Goal: Complete application form: Complete application form

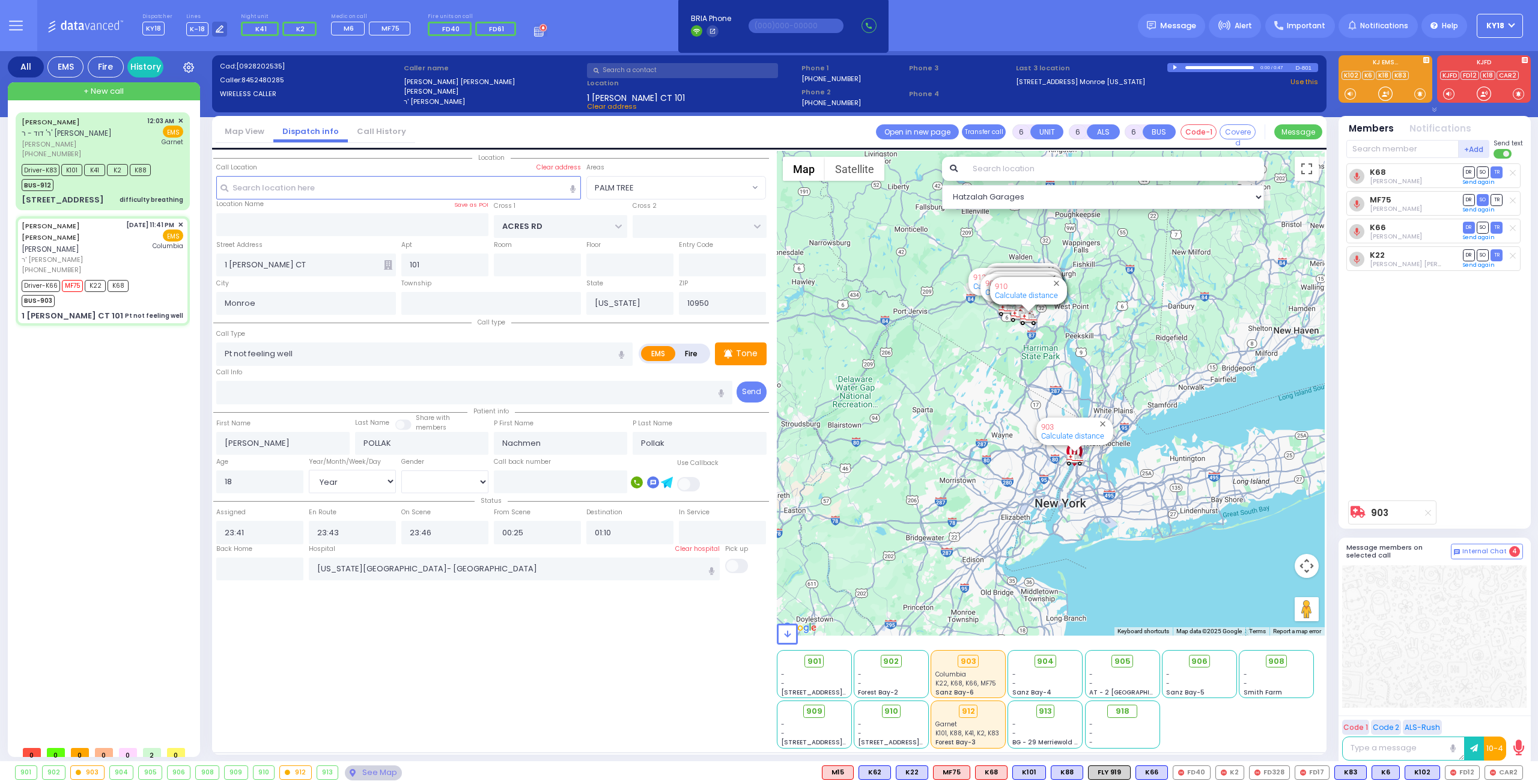
select select "PALM TREE"
select select "Year"
select select "[DEMOGRAPHIC_DATA]"
select select
radio input "true"
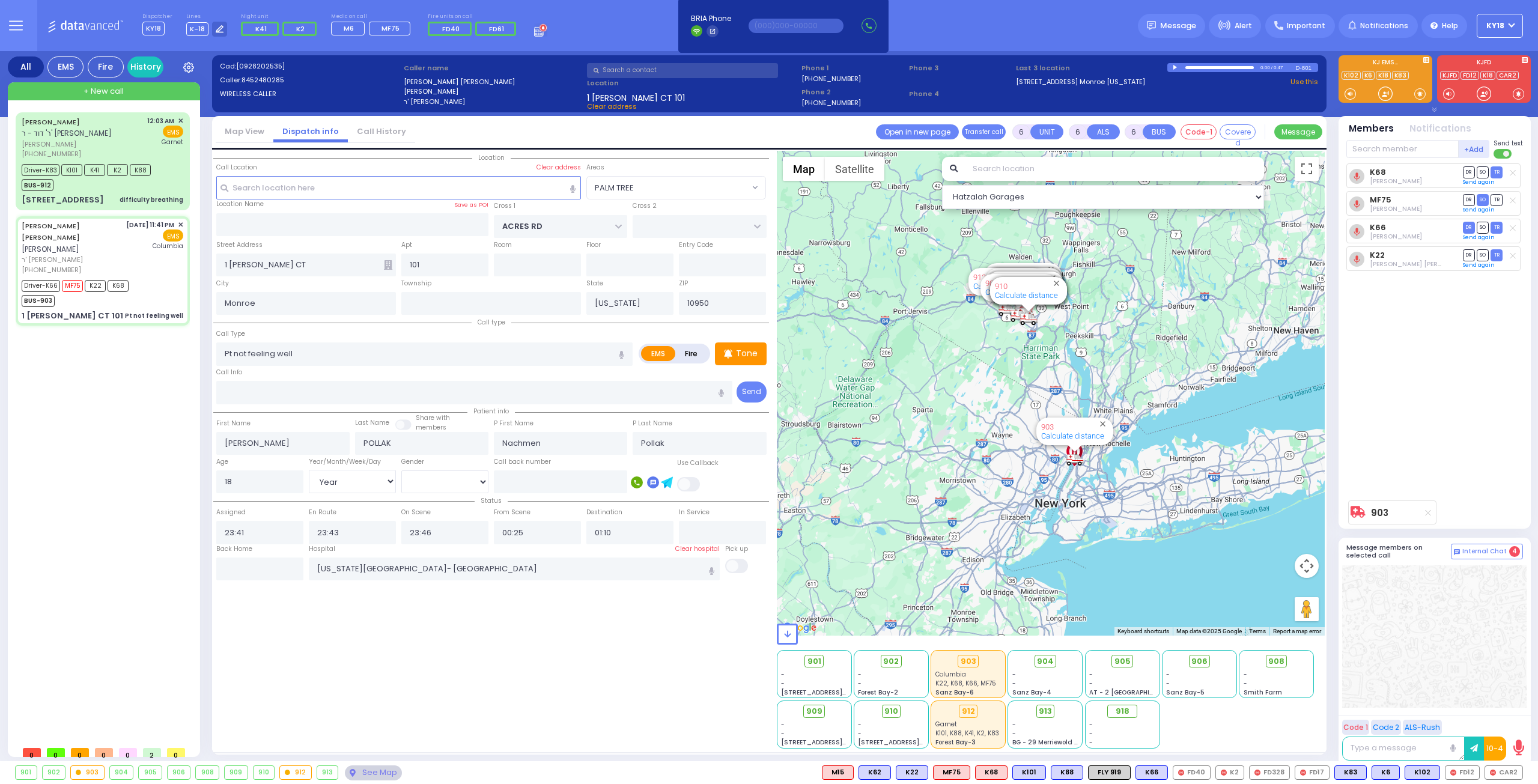
select select "Year"
select select "[DEMOGRAPHIC_DATA]"
select select "Hatzalah Garages"
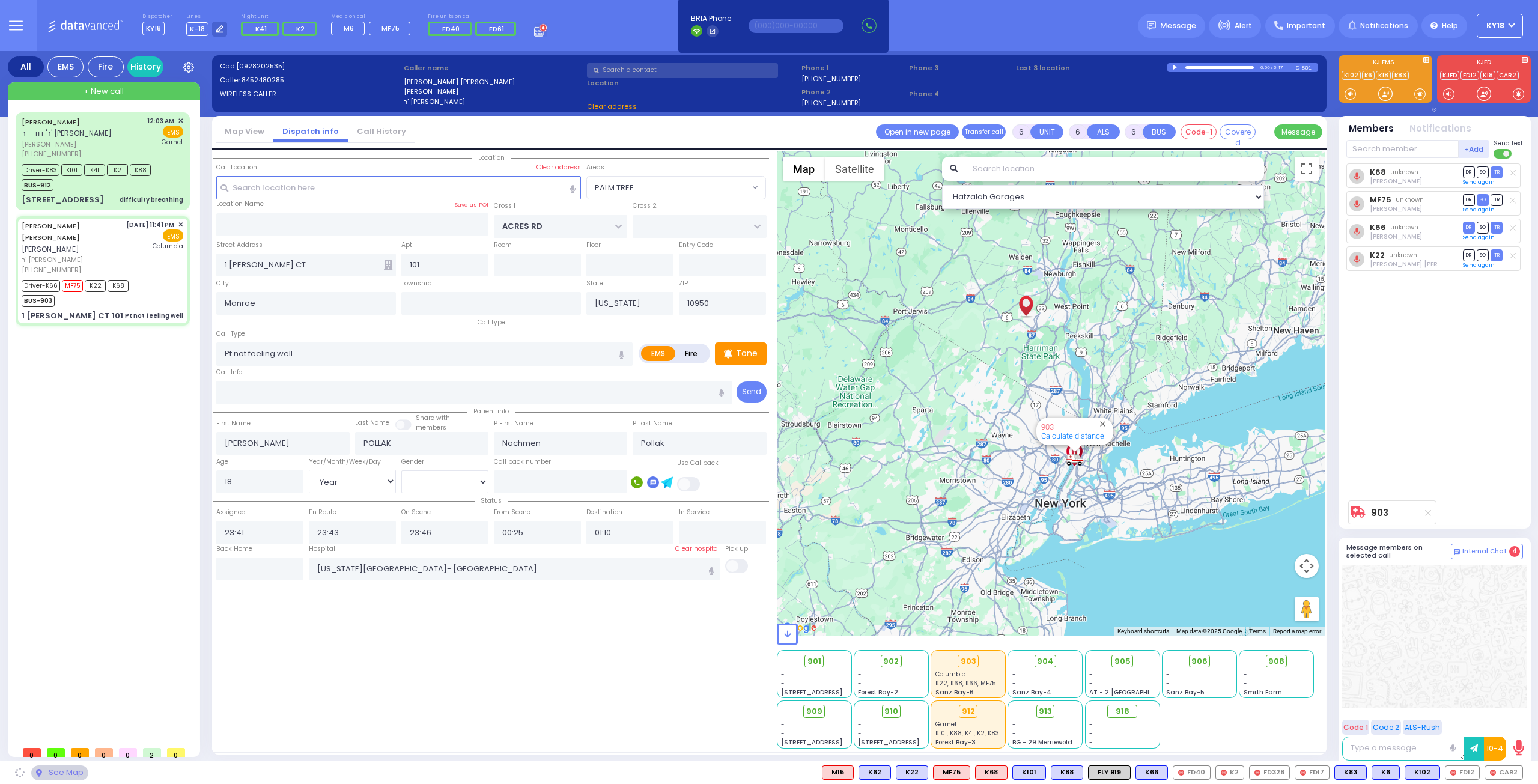
select select "PALM TREE"
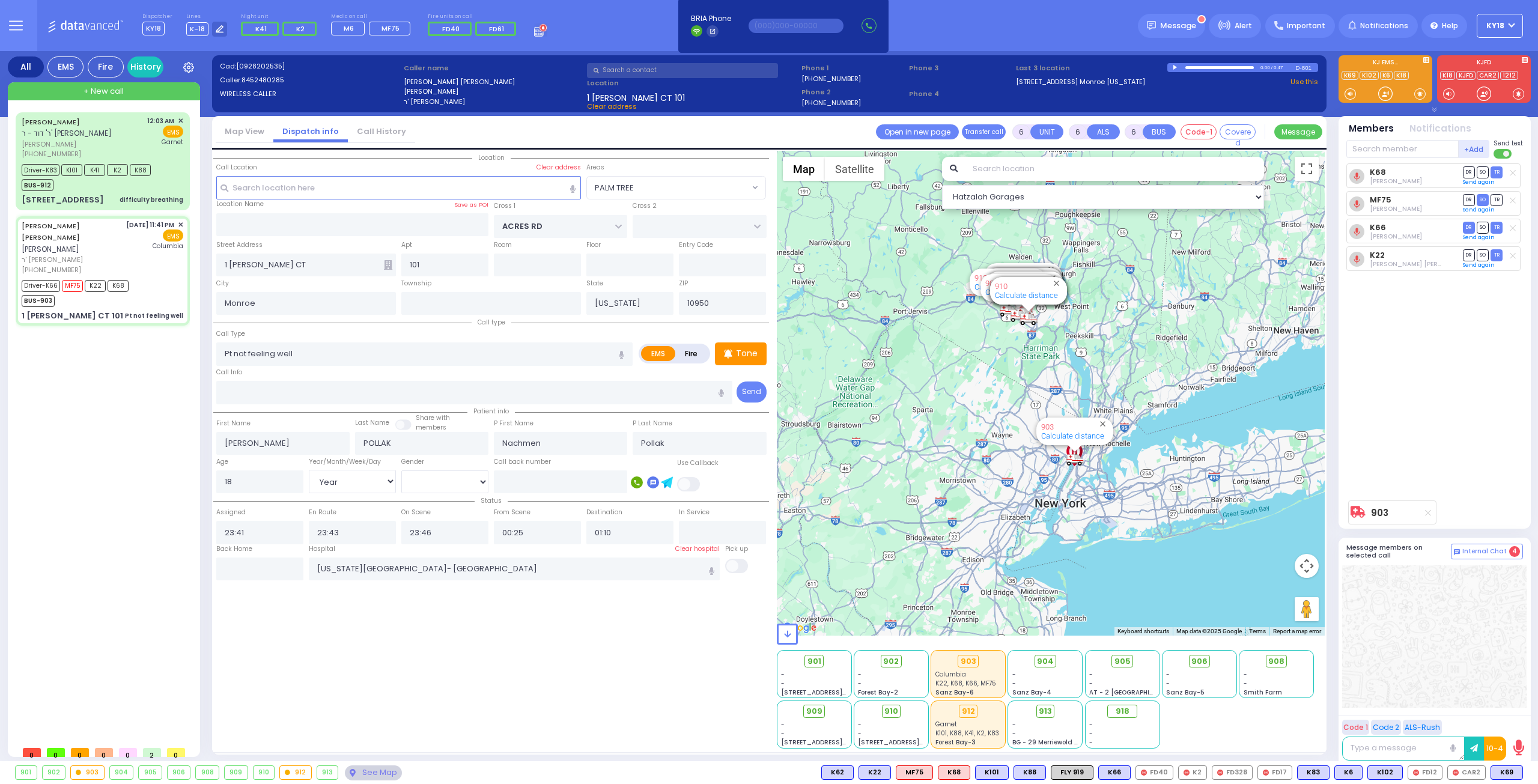
select select
radio input "true"
select select "Year"
select select "[DEMOGRAPHIC_DATA]"
select select "Hatzalah Garages"
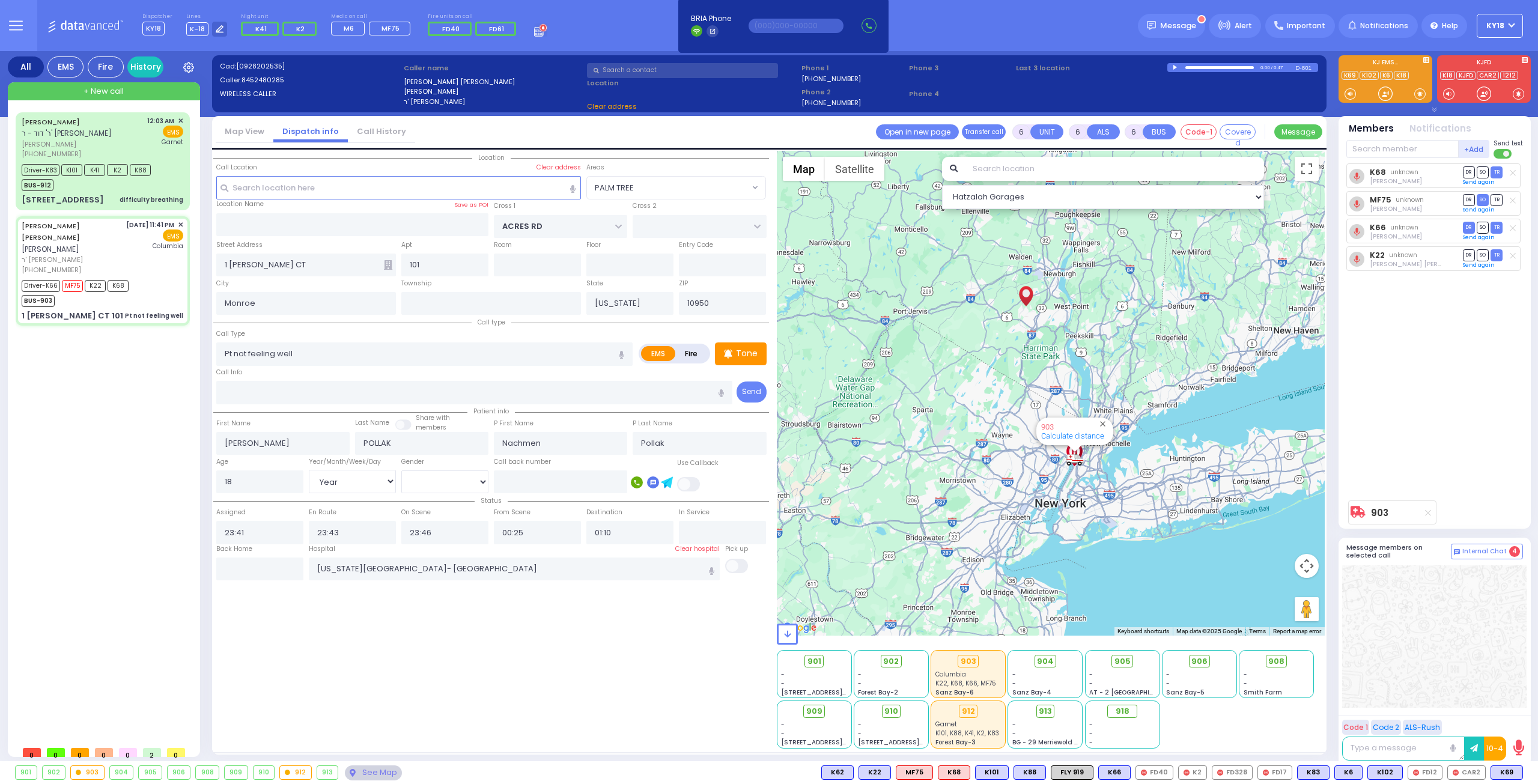
select select "PALM TREE"
select select
radio input "true"
select select "Year"
select select "[DEMOGRAPHIC_DATA]"
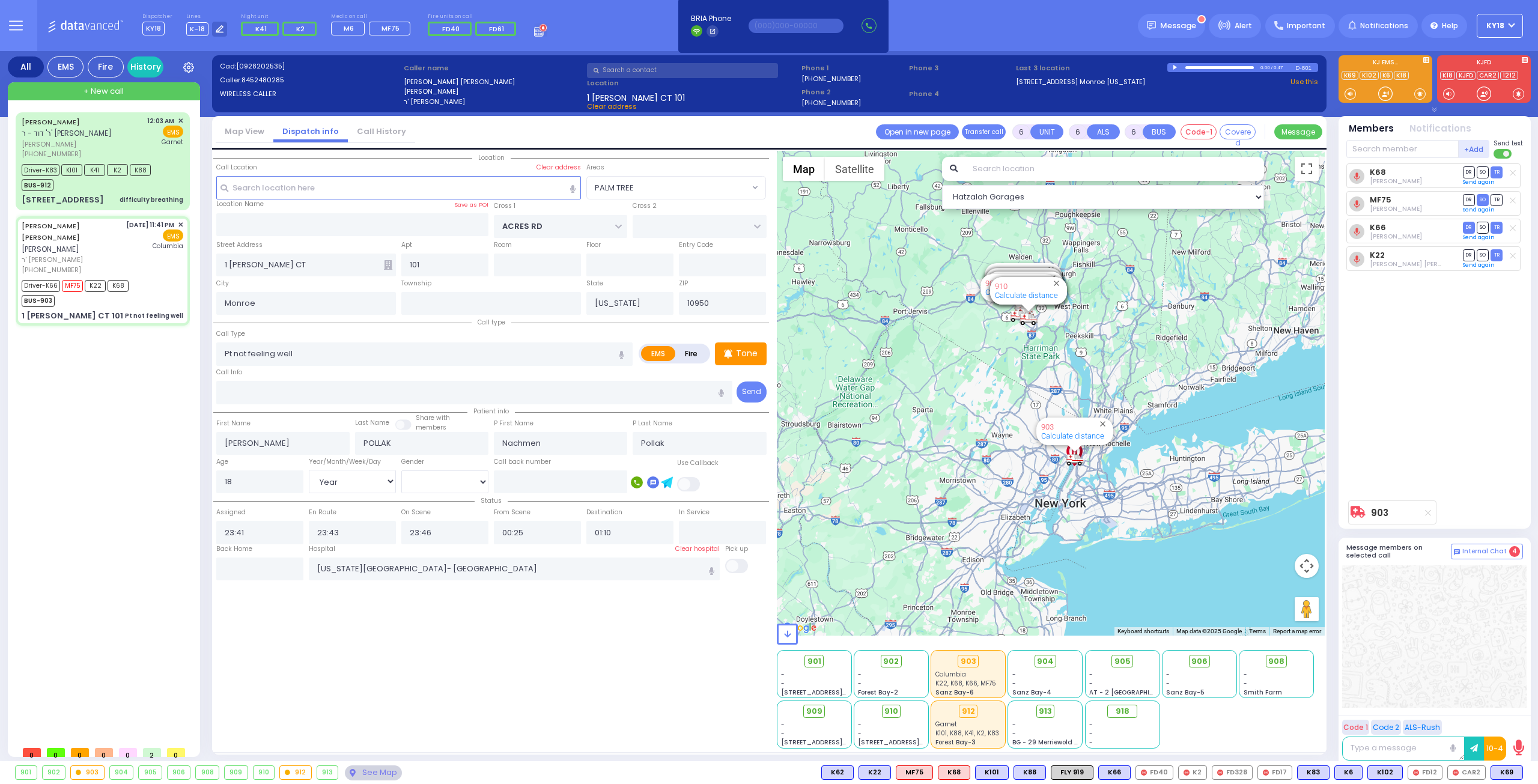
select select "Hatzalah Garages"
select select
radio input "true"
select select "Year"
select select "[DEMOGRAPHIC_DATA]"
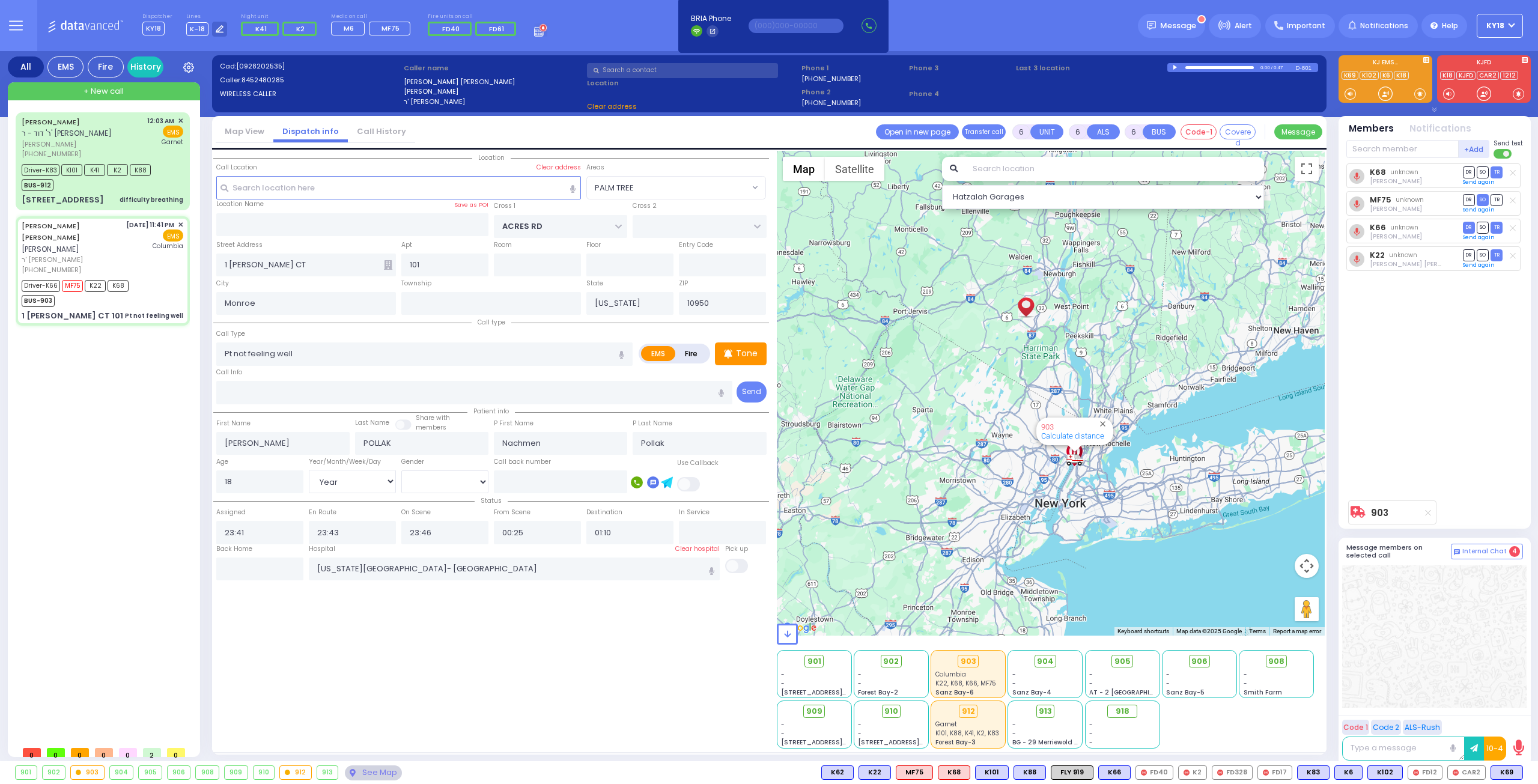
select select "Hatzalah Garages"
select select "PALM TREE"
select select
radio input "true"
select select "Year"
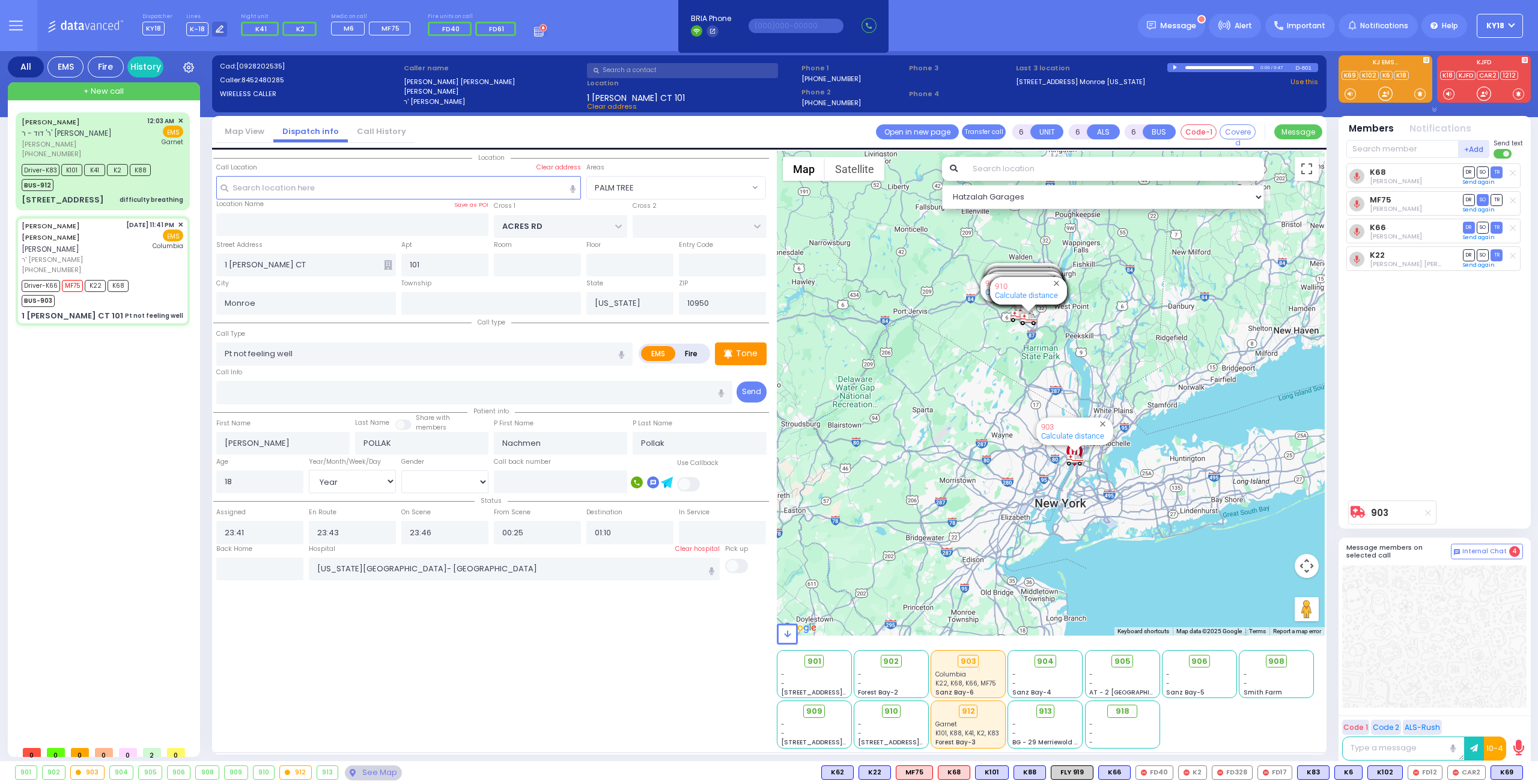
select select "[DEMOGRAPHIC_DATA]"
select select "Hatzalah Garages"
select select "PALM TREE"
select select
radio input "true"
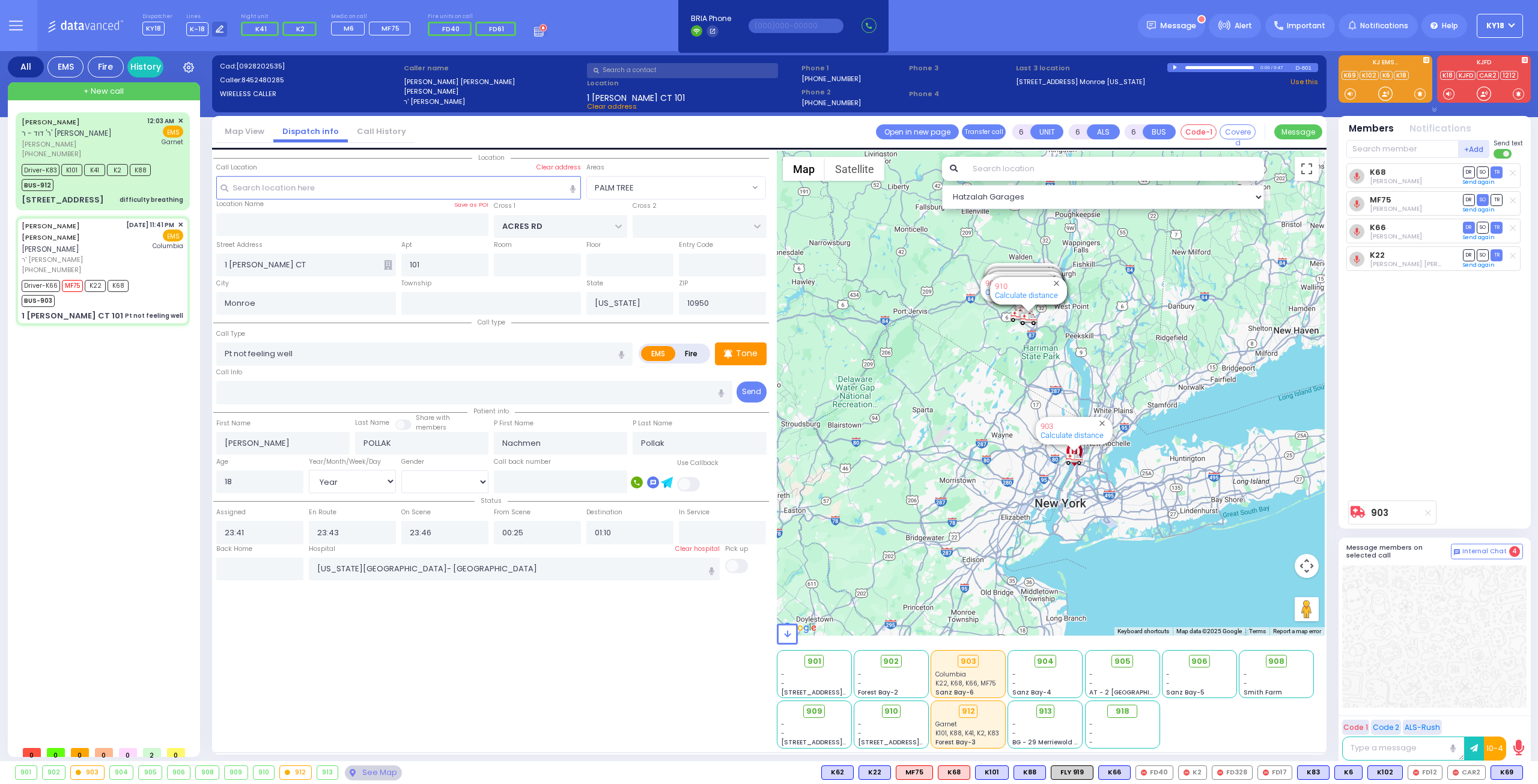
select select "Year"
select select "[DEMOGRAPHIC_DATA]"
type input "02:00"
select select "Hatzalah Garages"
select select "PALM TREE"
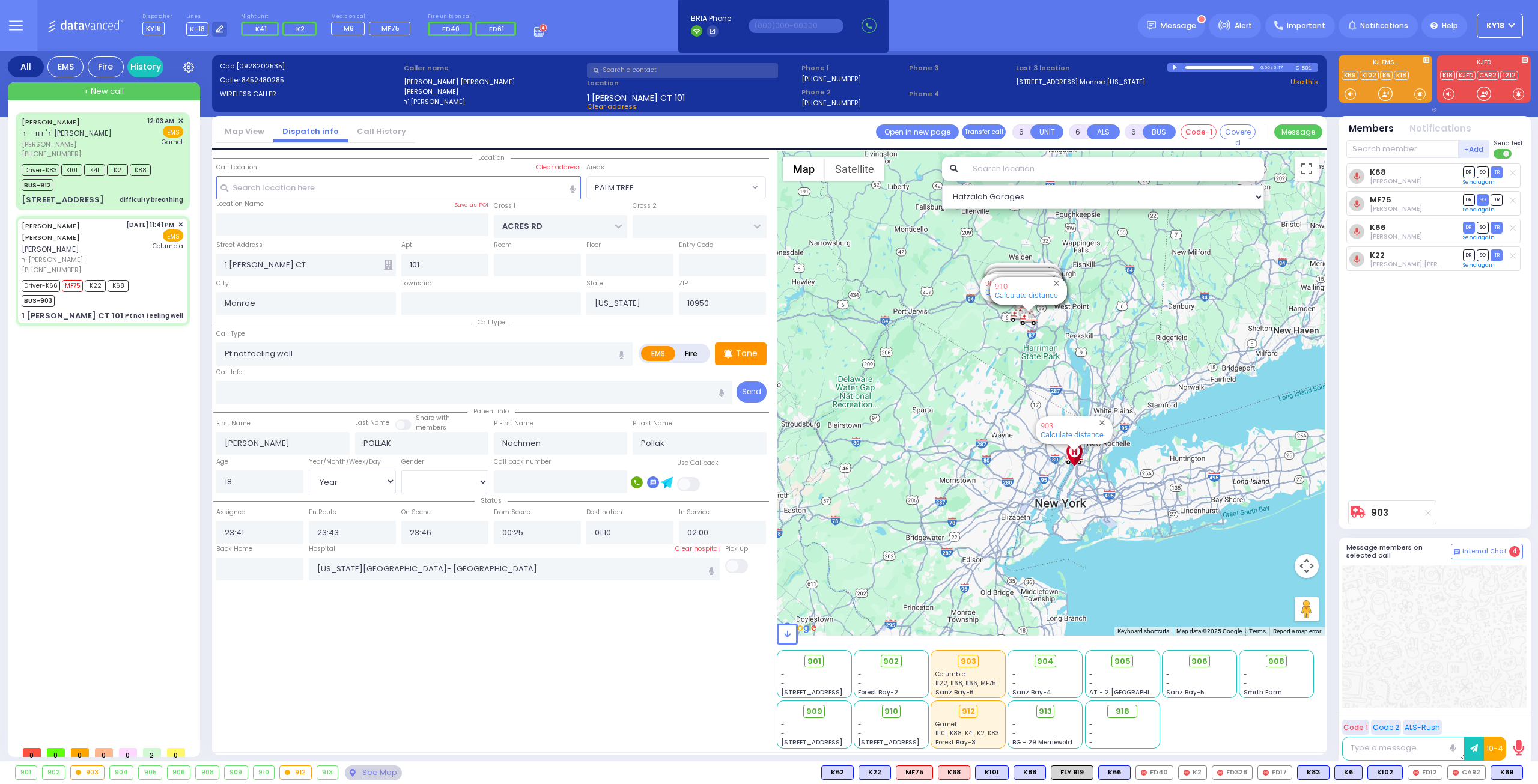
select select
radio input "true"
select select "Year"
select select "[DEMOGRAPHIC_DATA]"
type input "00:20"
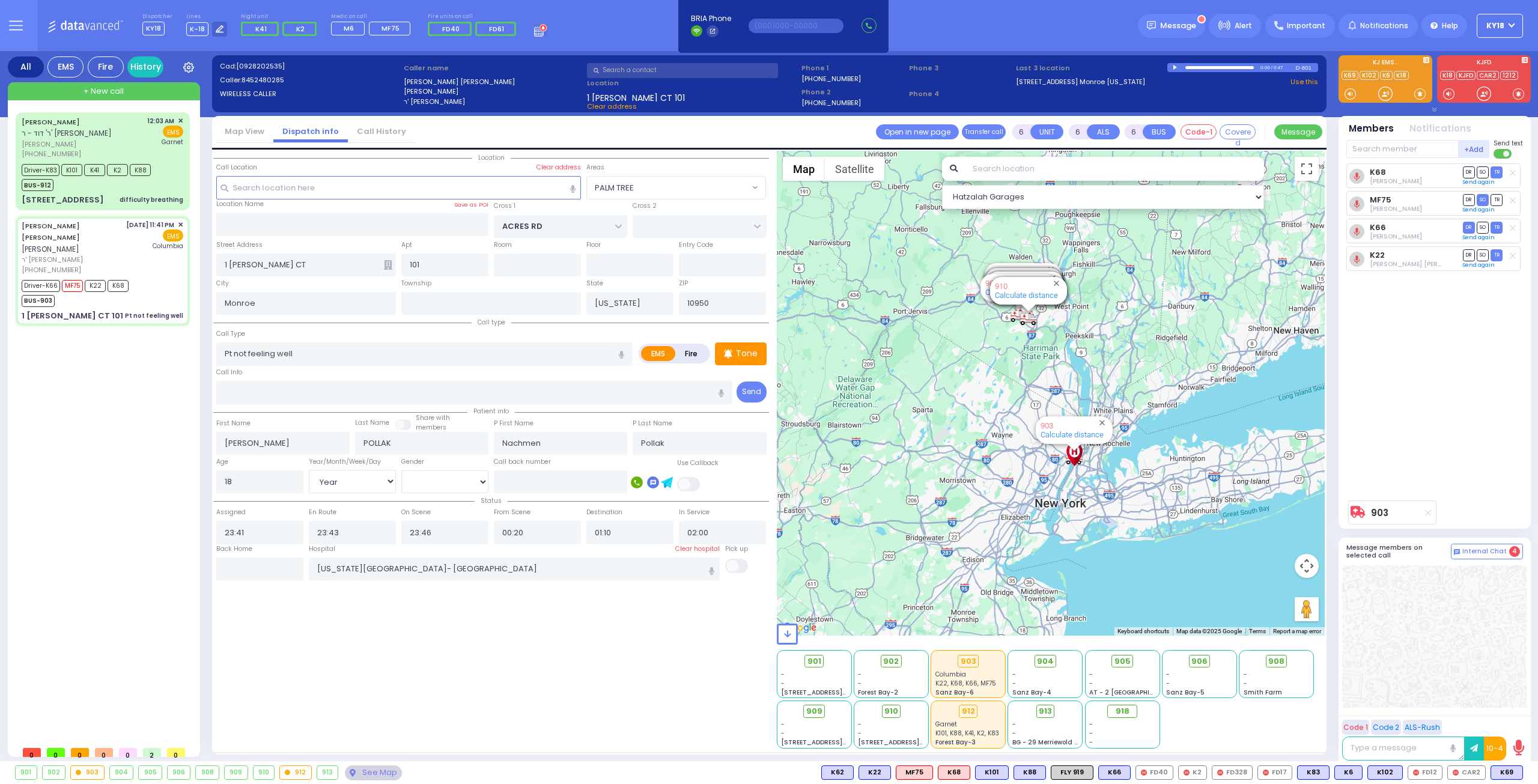
select select "Hatzalah Garages"
select select "PALM TREE"
select select
radio input "true"
select select "Year"
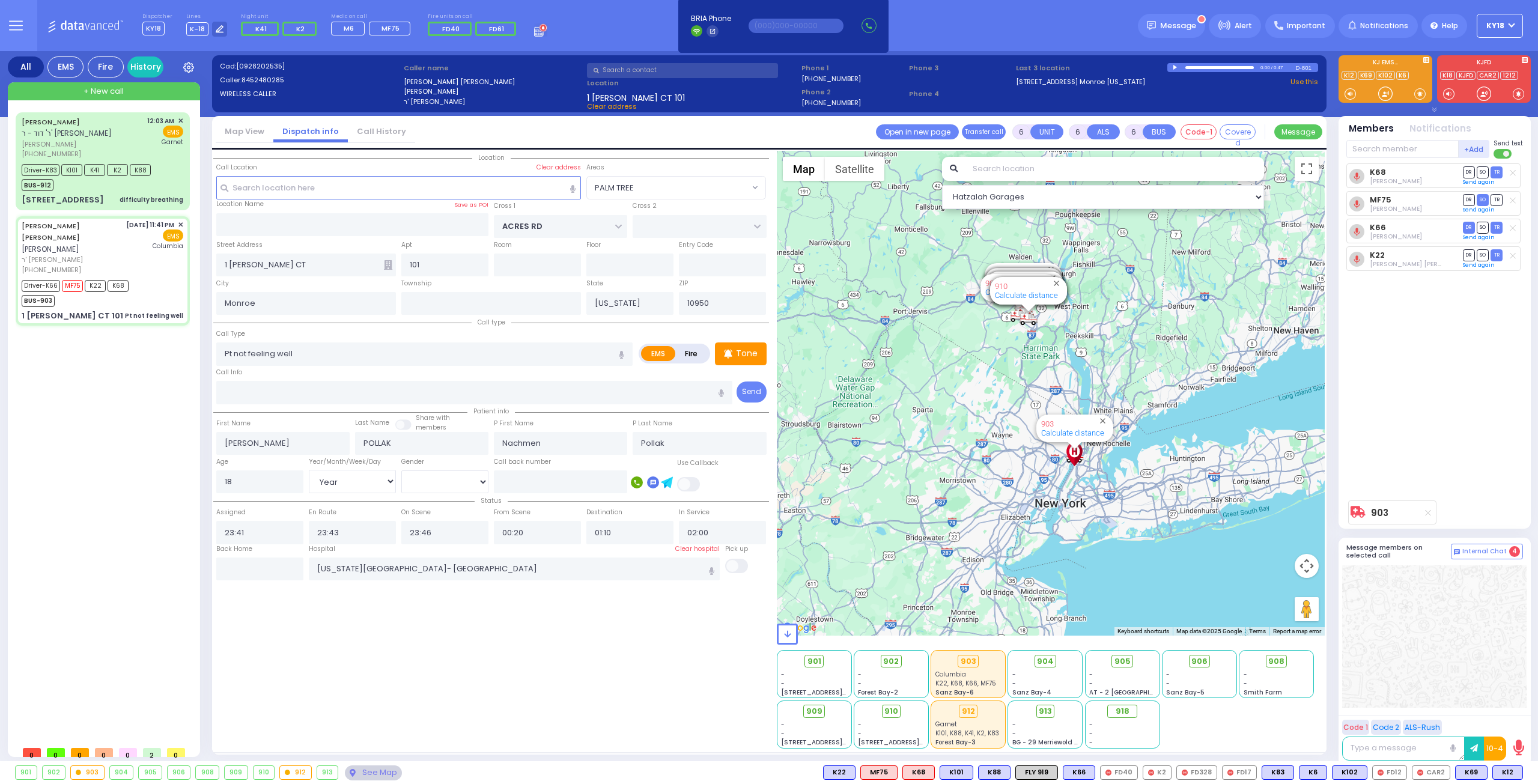
select select "[DEMOGRAPHIC_DATA]"
select select "Hatzalah Garages"
select select "PALM TREE"
select select
radio input "true"
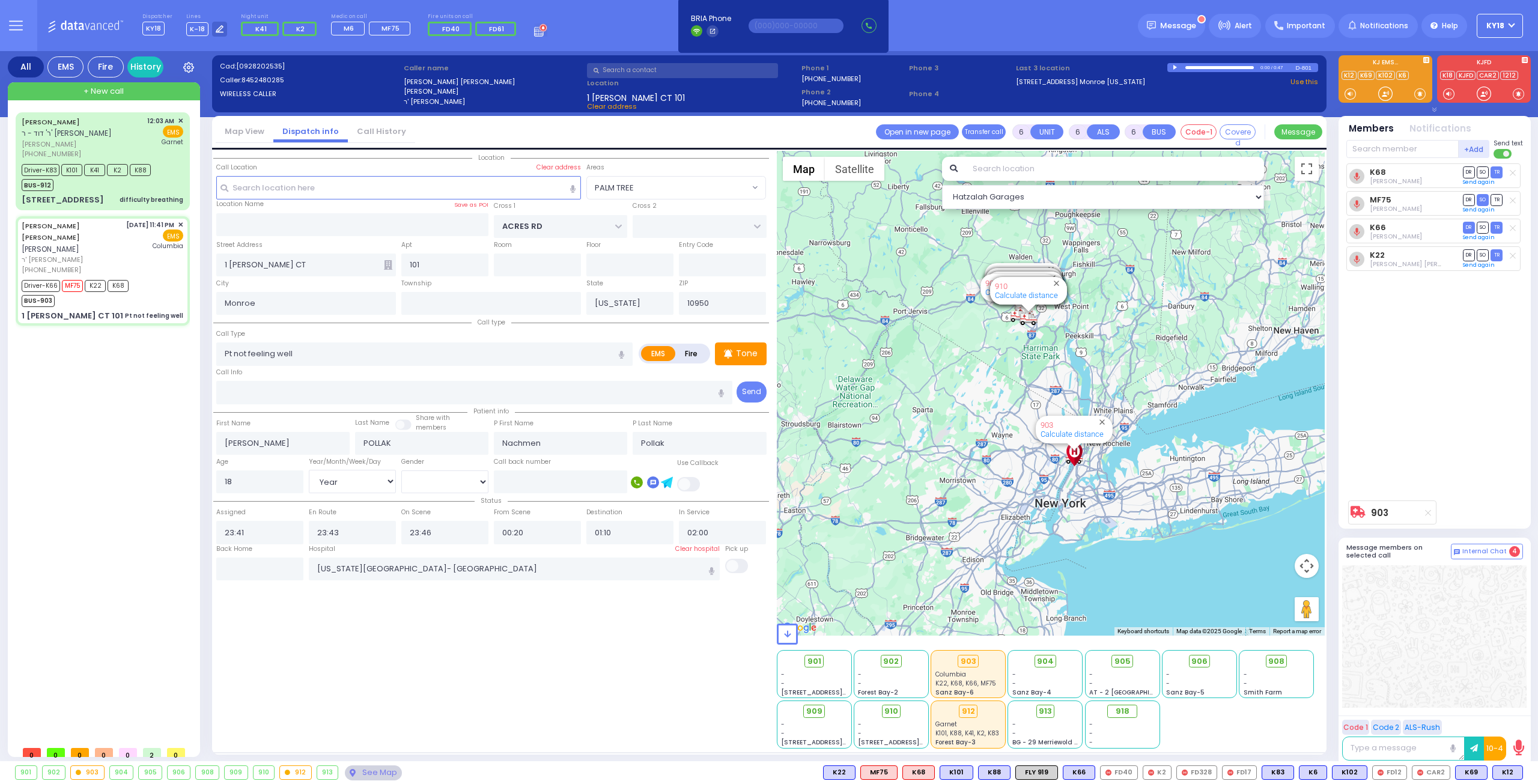
select select "Year"
select select "[DEMOGRAPHIC_DATA]"
select select "Hatzalah Garages"
select select "PALM TREE"
select select
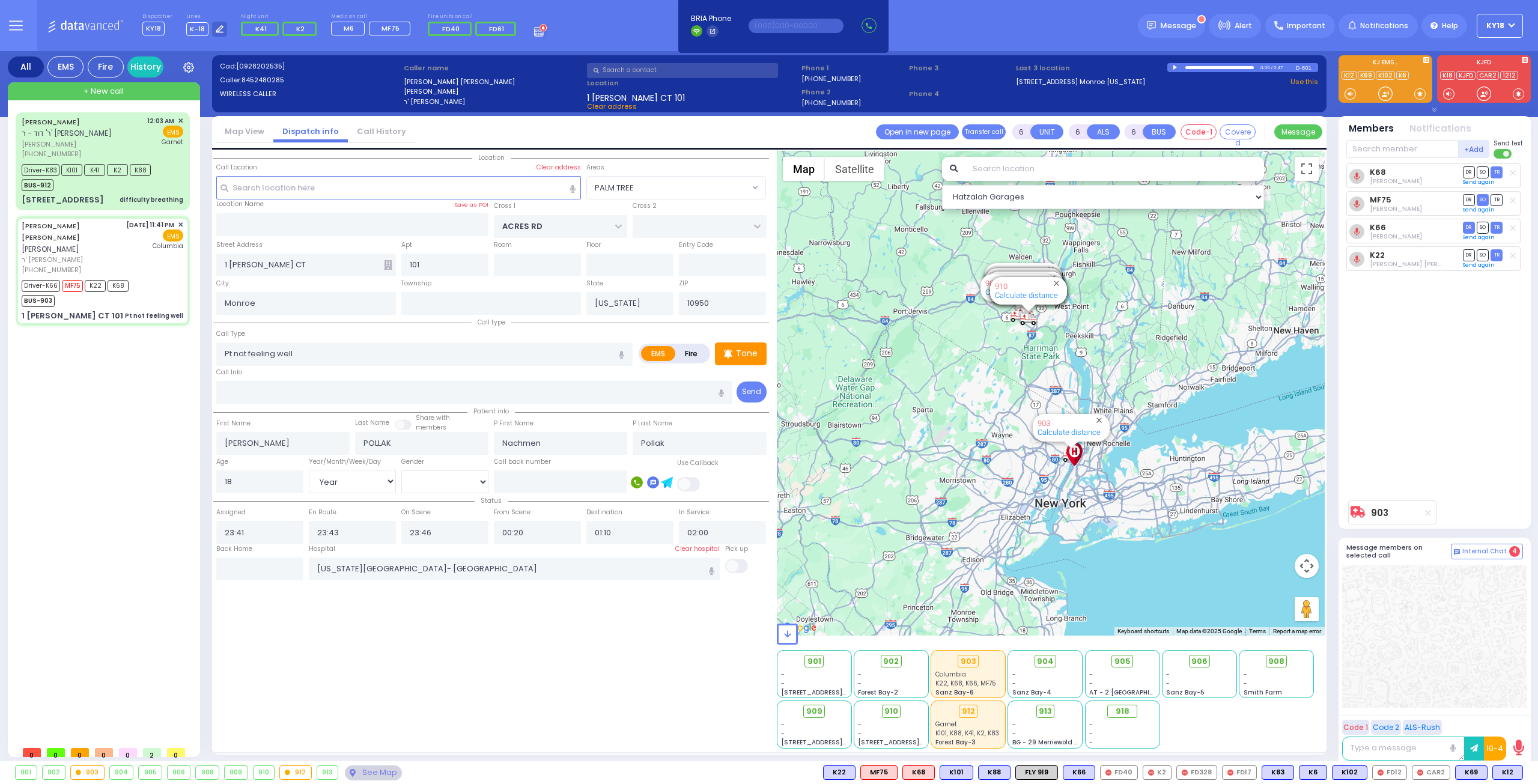
radio input "true"
select select "Year"
select select "[DEMOGRAPHIC_DATA]"
select select "Hatzalah Garages"
select select "PALM TREE"
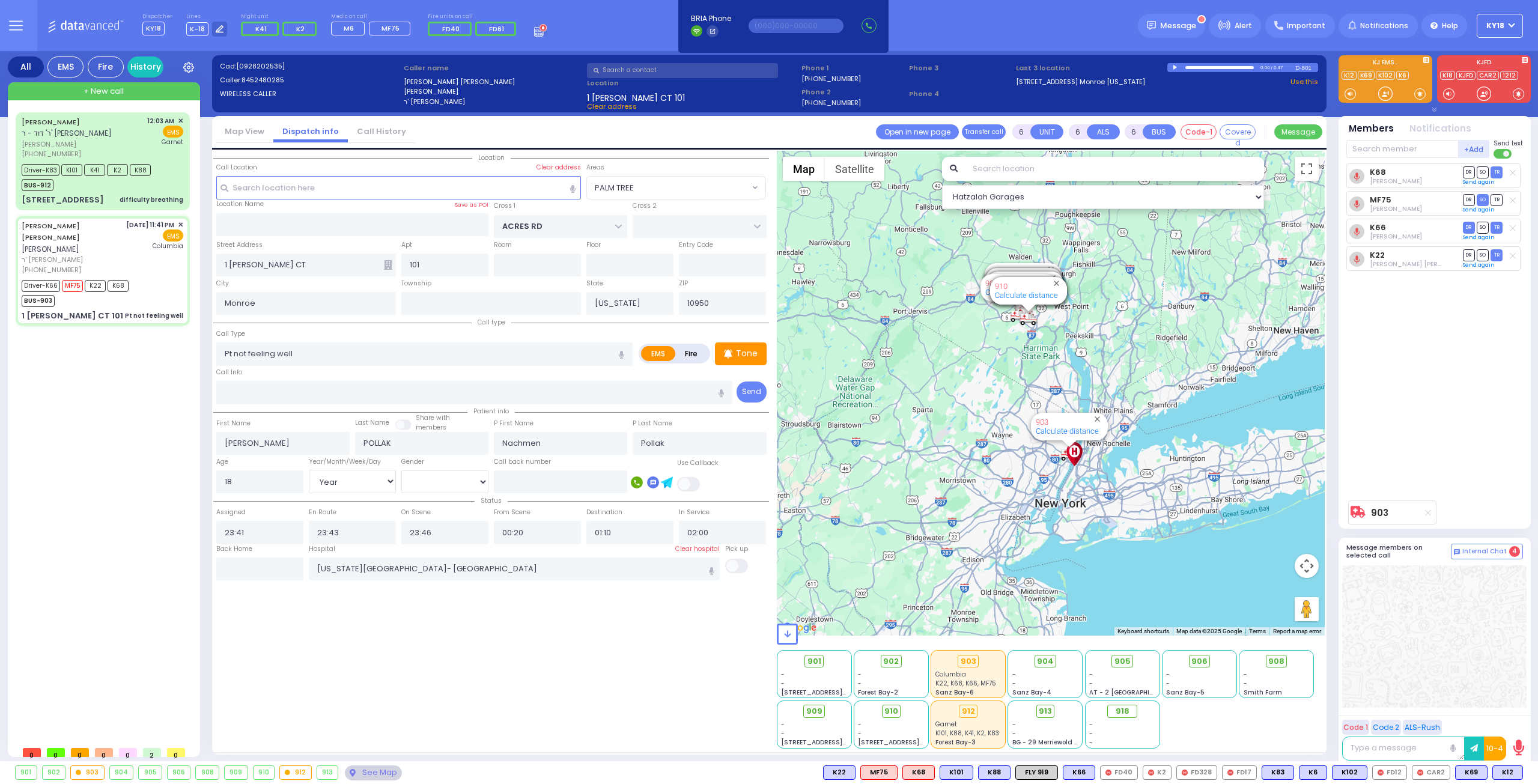
select select
radio input "true"
select select "Year"
select select "[DEMOGRAPHIC_DATA]"
select select "Hatzalah Garages"
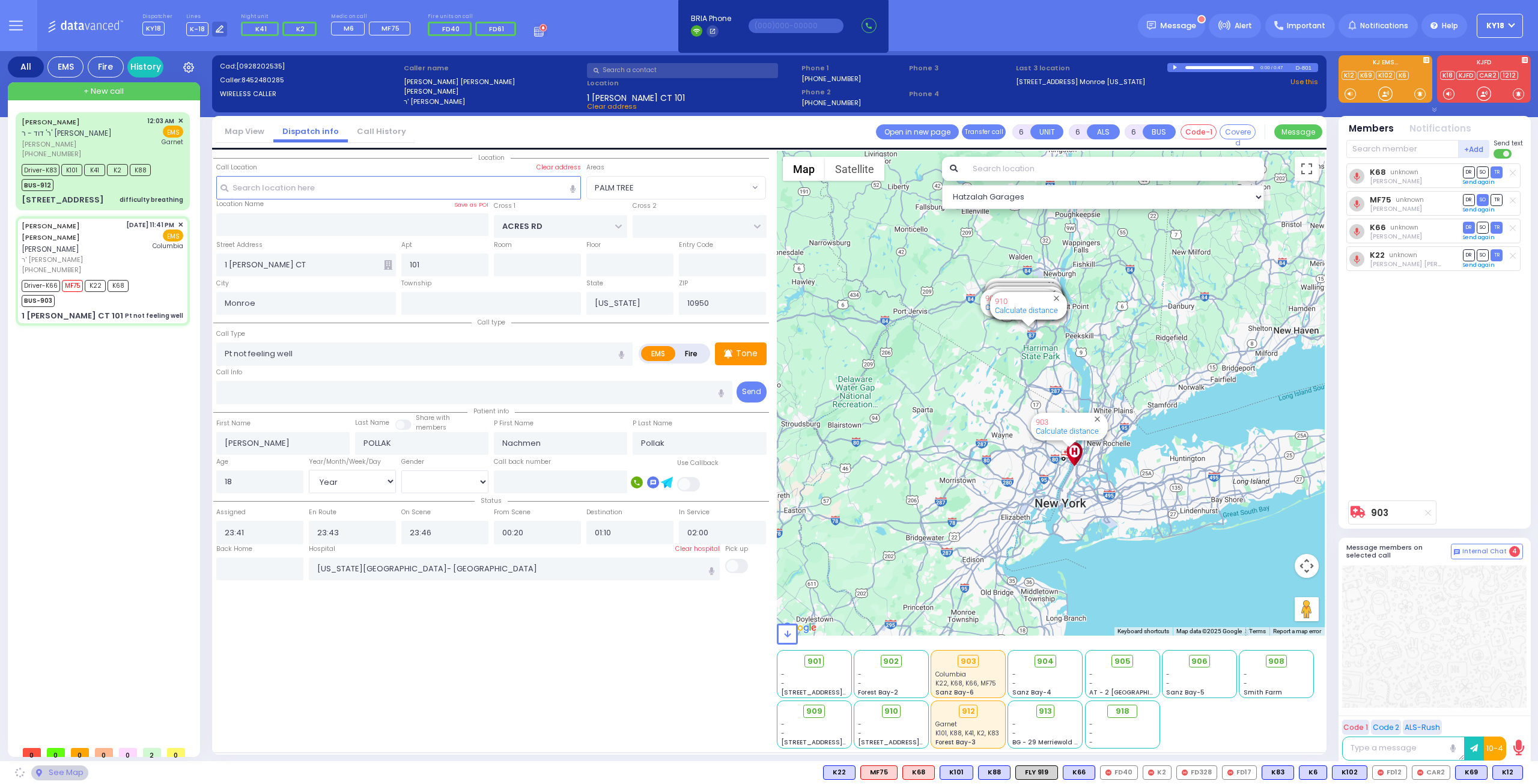
select select "PALM TREE"
select select
radio input "true"
select select "Year"
select select "[DEMOGRAPHIC_DATA]"
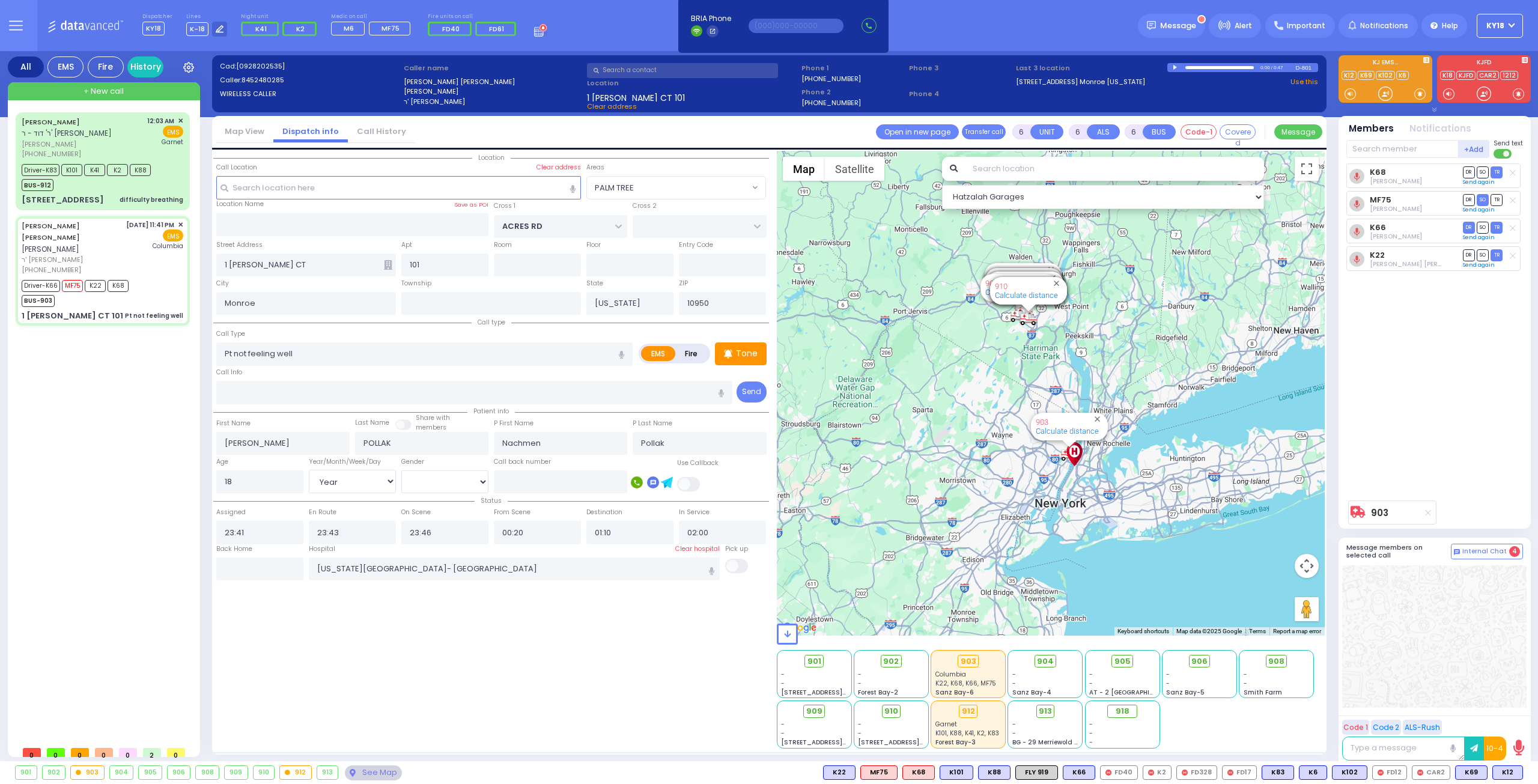
select select "Hatzalah Garages"
select select "PALM TREE"
select select
radio input "true"
select select "Year"
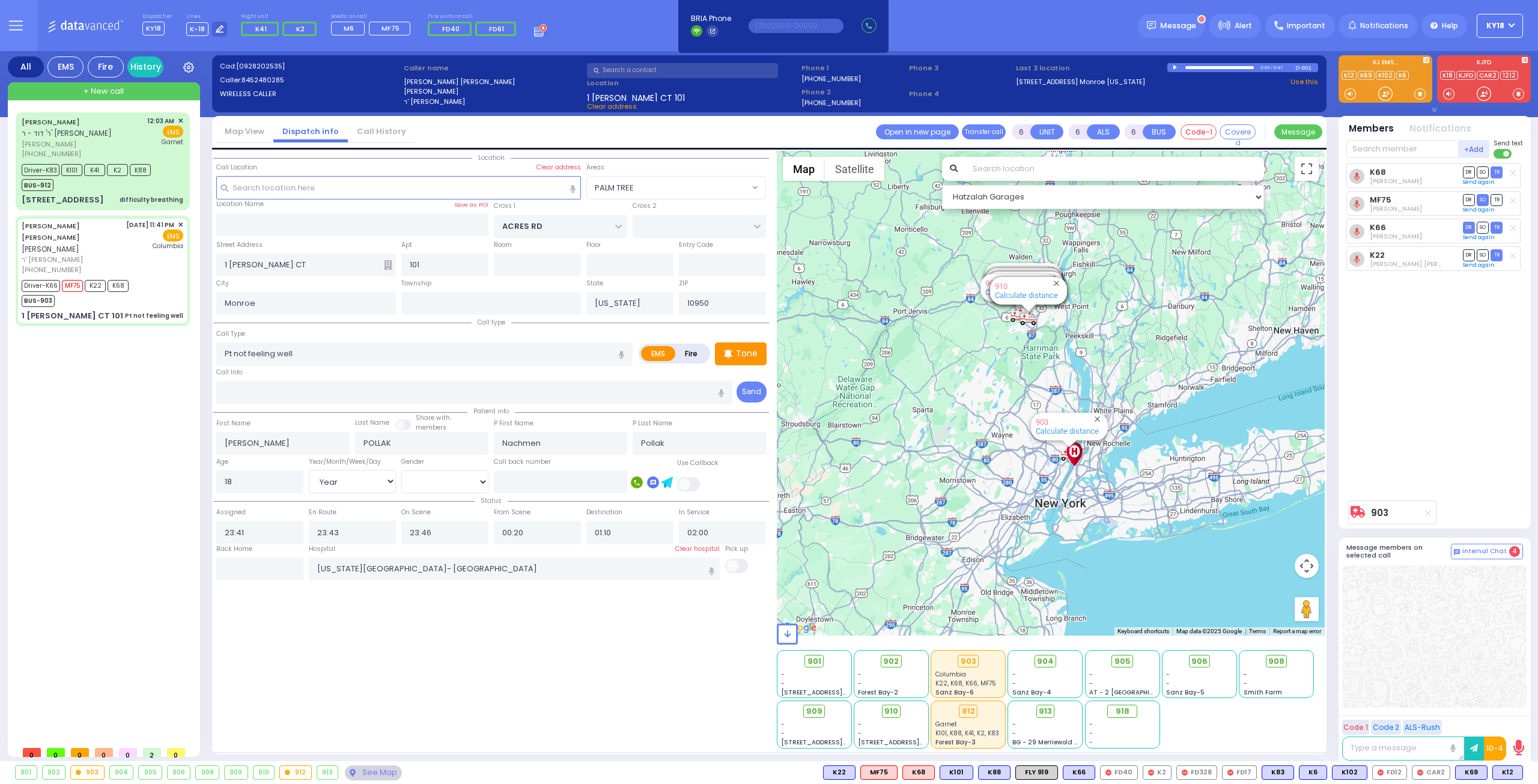
select select "[DEMOGRAPHIC_DATA]"
select select "Hatzalah Garages"
select select "PALM TREE"
select select
radio input "true"
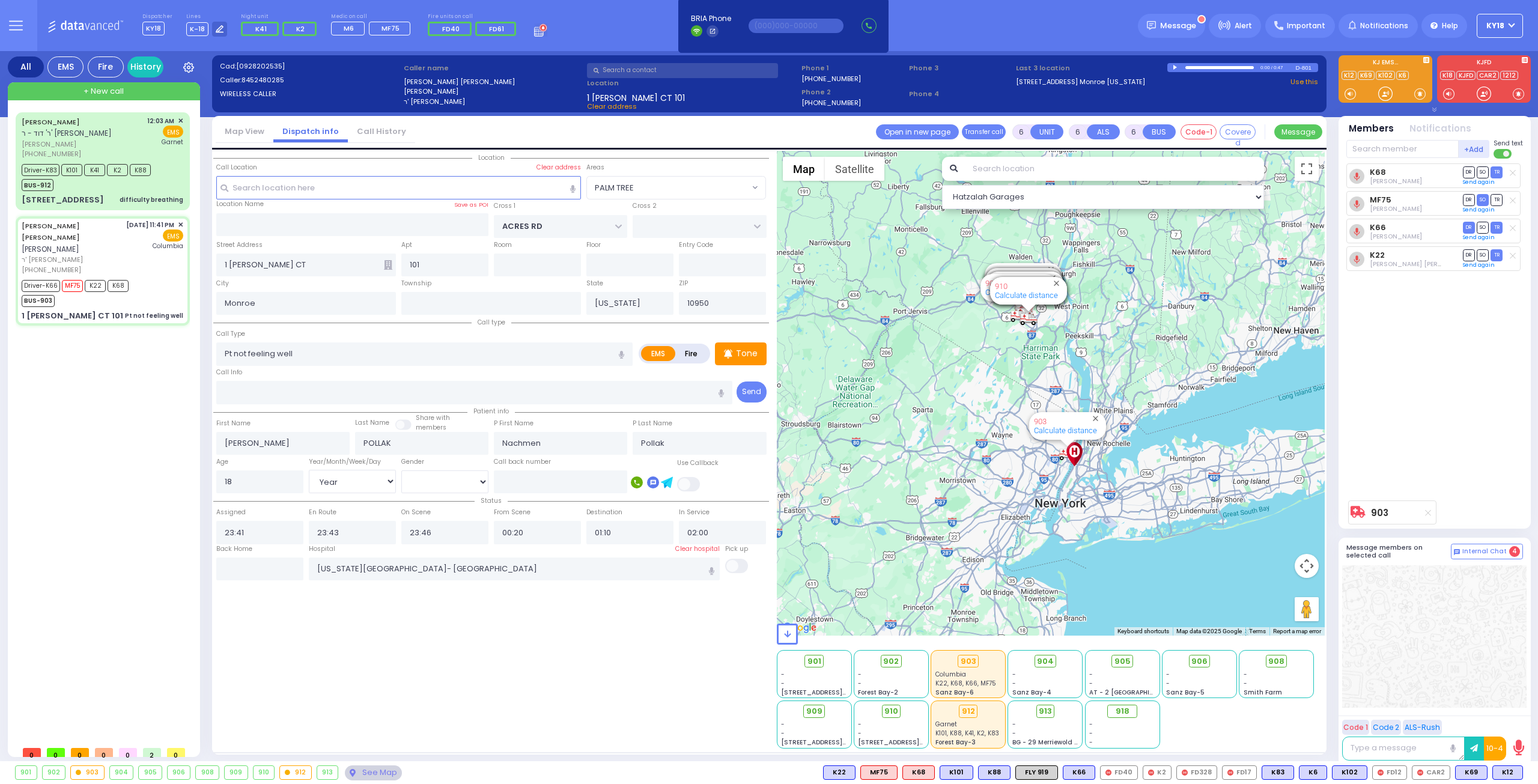
select select "Year"
select select "[DEMOGRAPHIC_DATA]"
select select "Hatzalah Garages"
select select "PALM TREE"
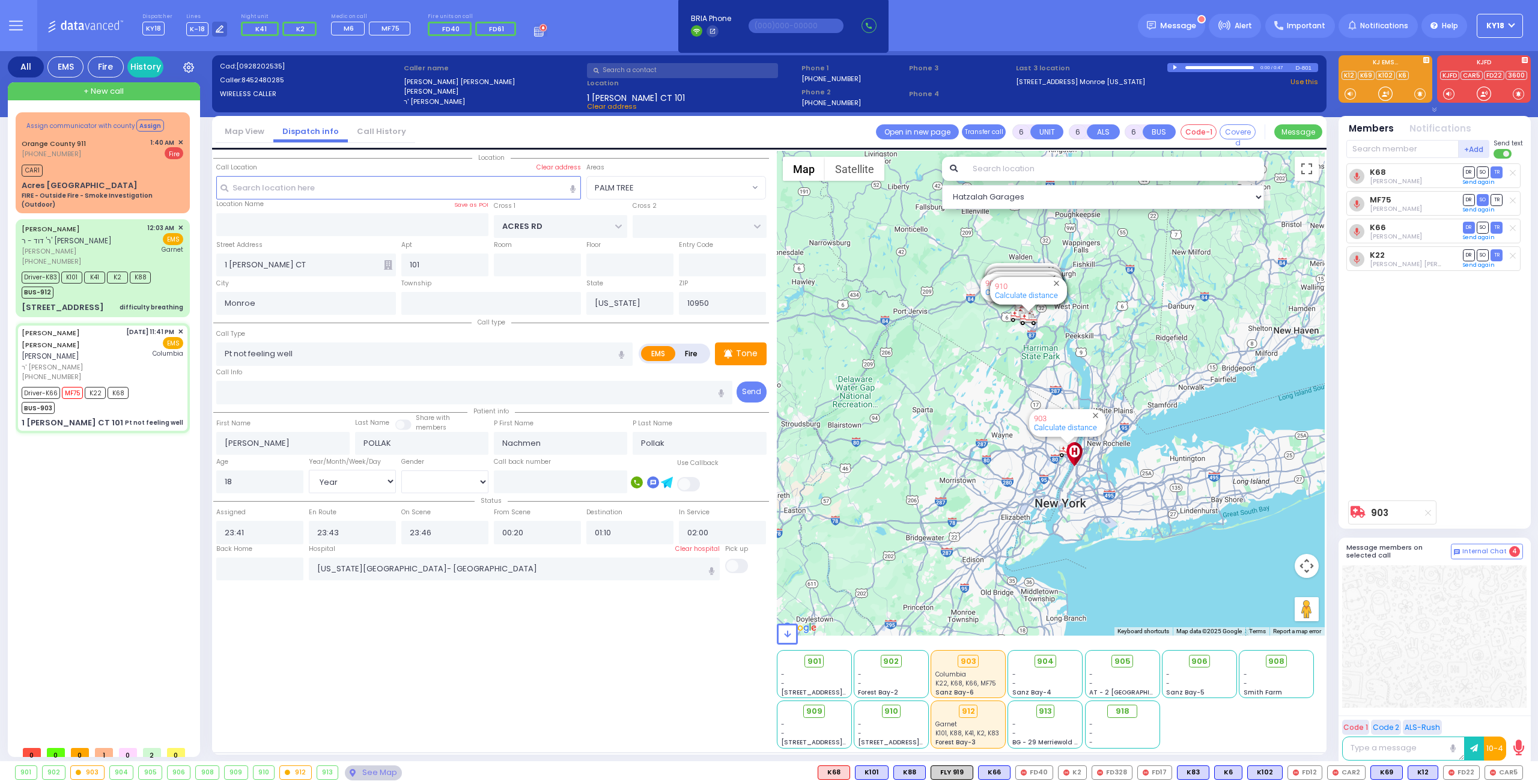
select select
radio input "true"
select select "Year"
select select "[DEMOGRAPHIC_DATA]"
type input "00:25"
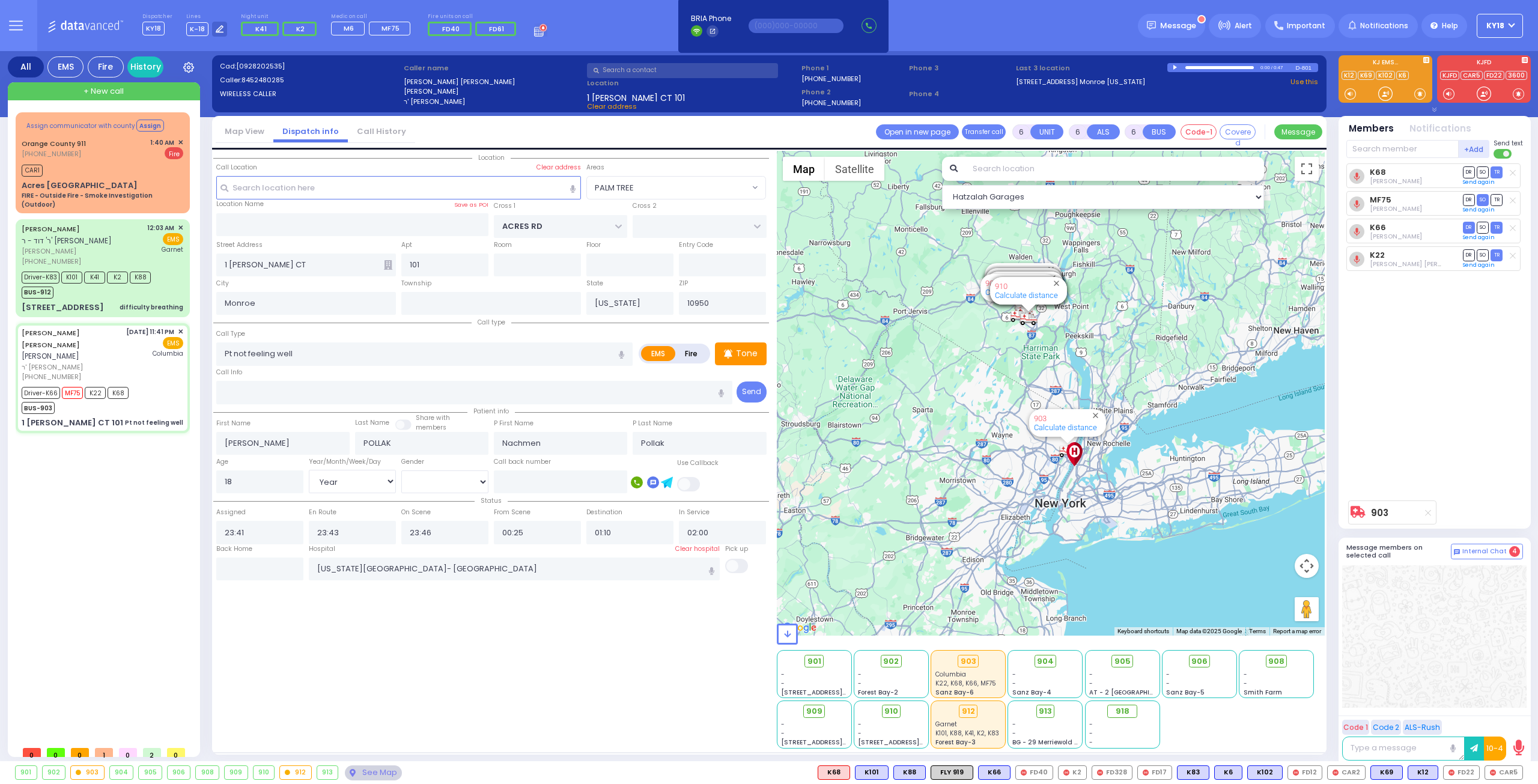
select select "Hatzalah Garages"
select select "PALM TREE"
select select
radio input "true"
select select "Year"
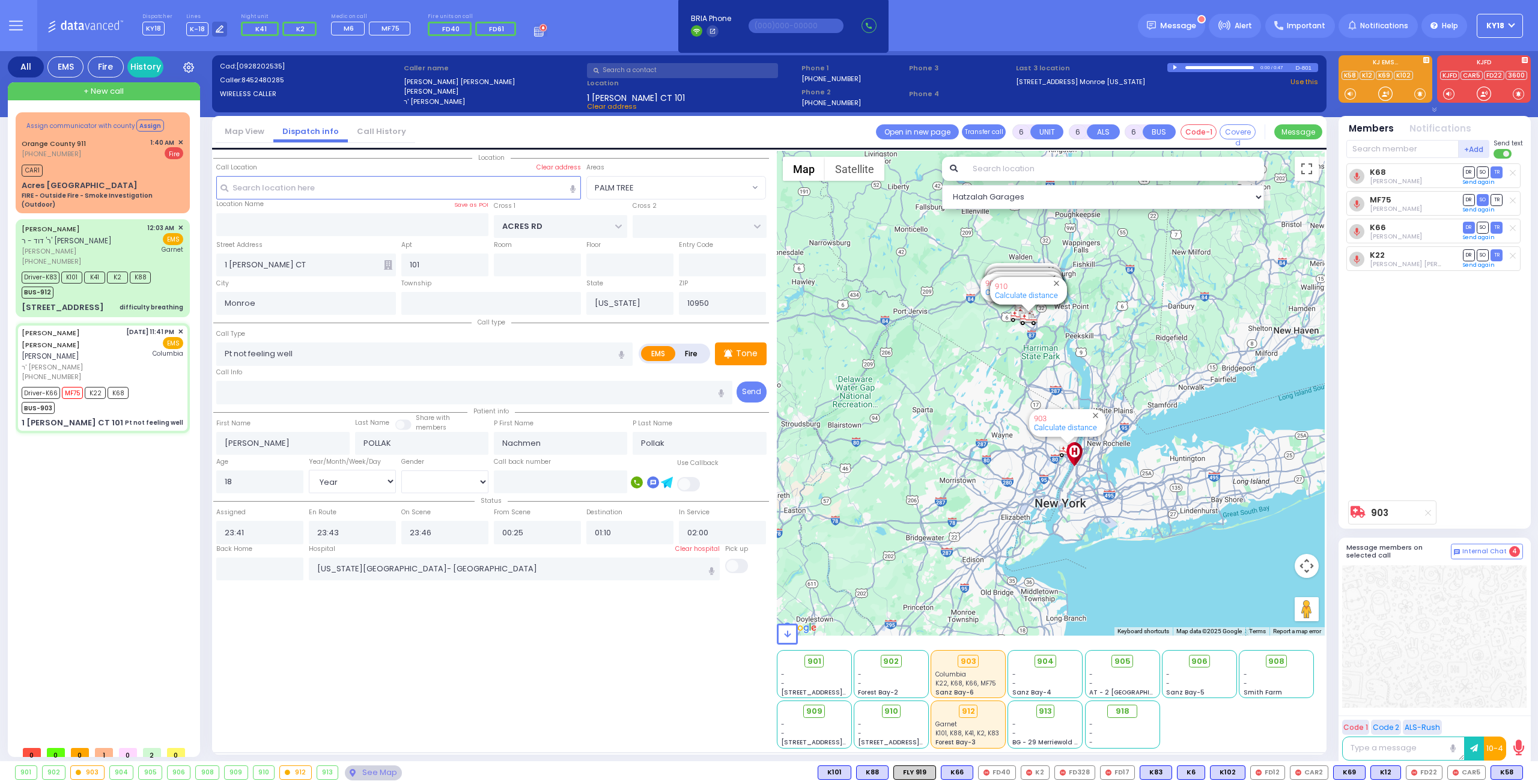
select select "[DEMOGRAPHIC_DATA]"
select select "Hatzalah Garages"
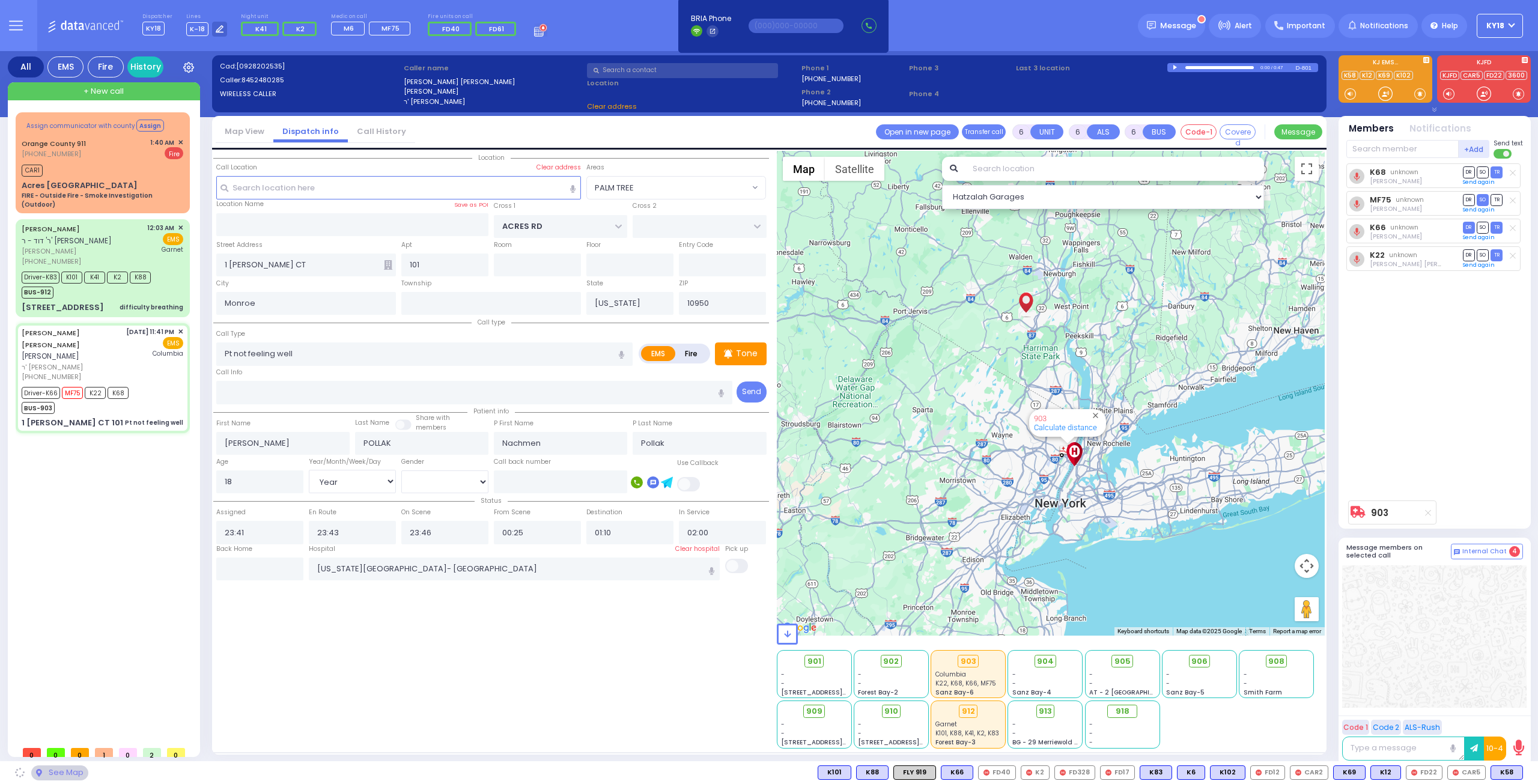
select select "PALM TREE"
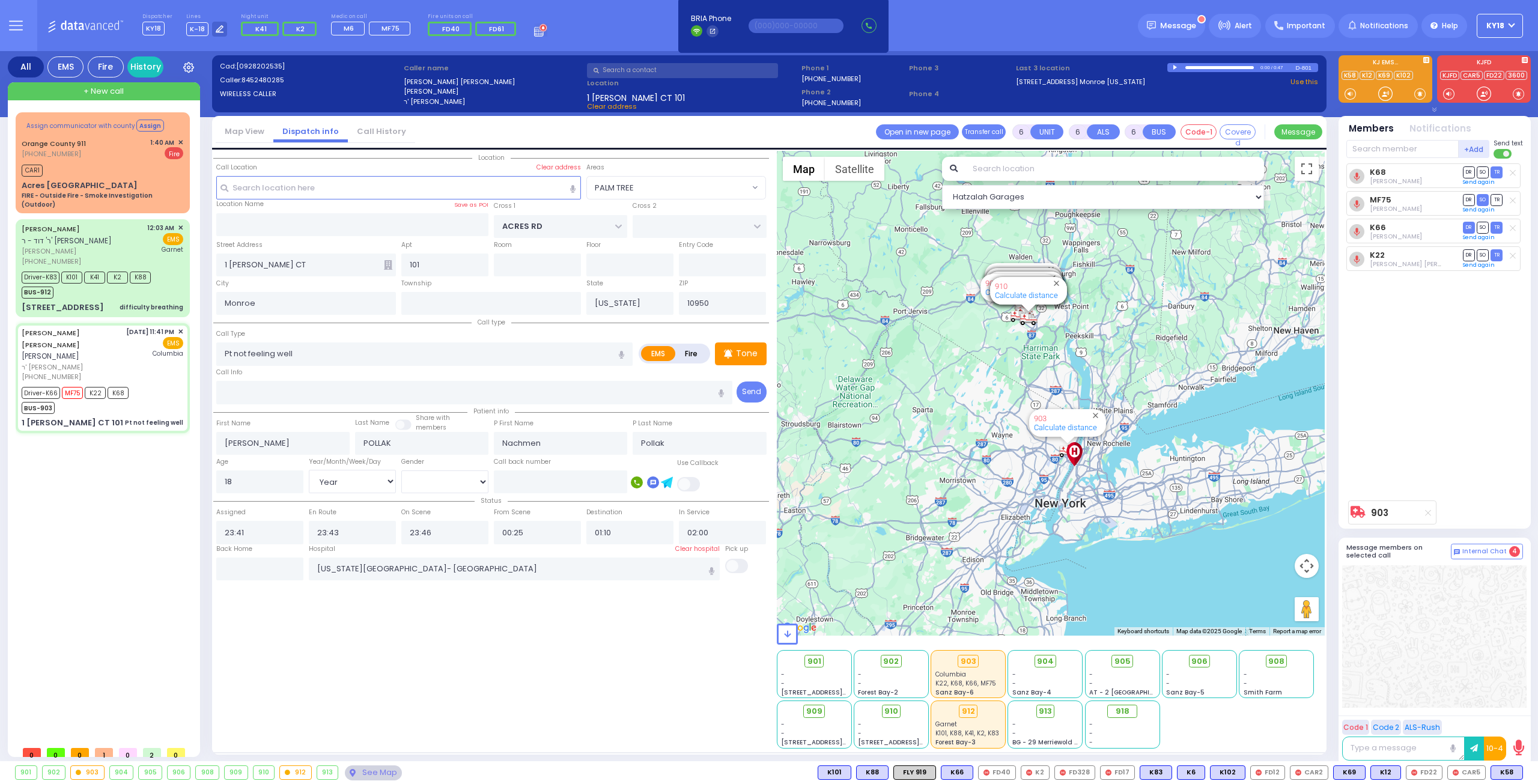
select select
radio input "true"
select select "Year"
select select "[DEMOGRAPHIC_DATA]"
select select "Hatzalah Garages"
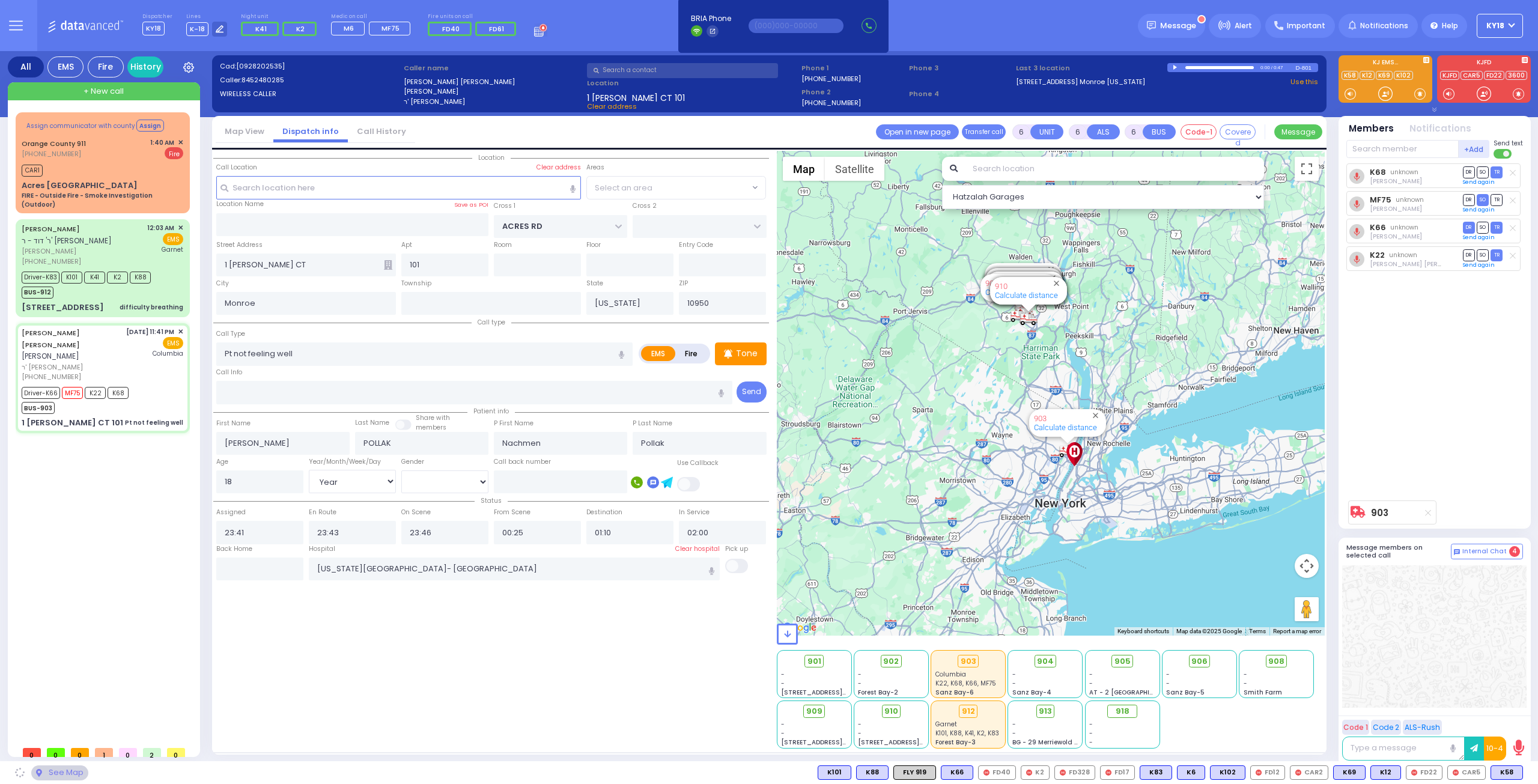
select select "PALM TREE"
